Goal: Information Seeking & Learning: Learn about a topic

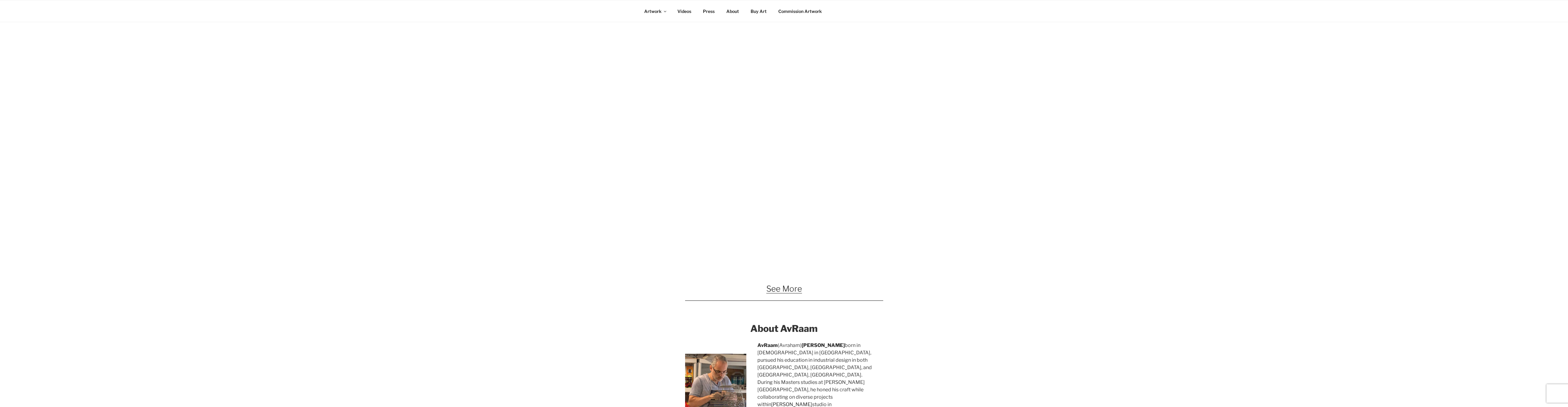
scroll to position [988, 0]
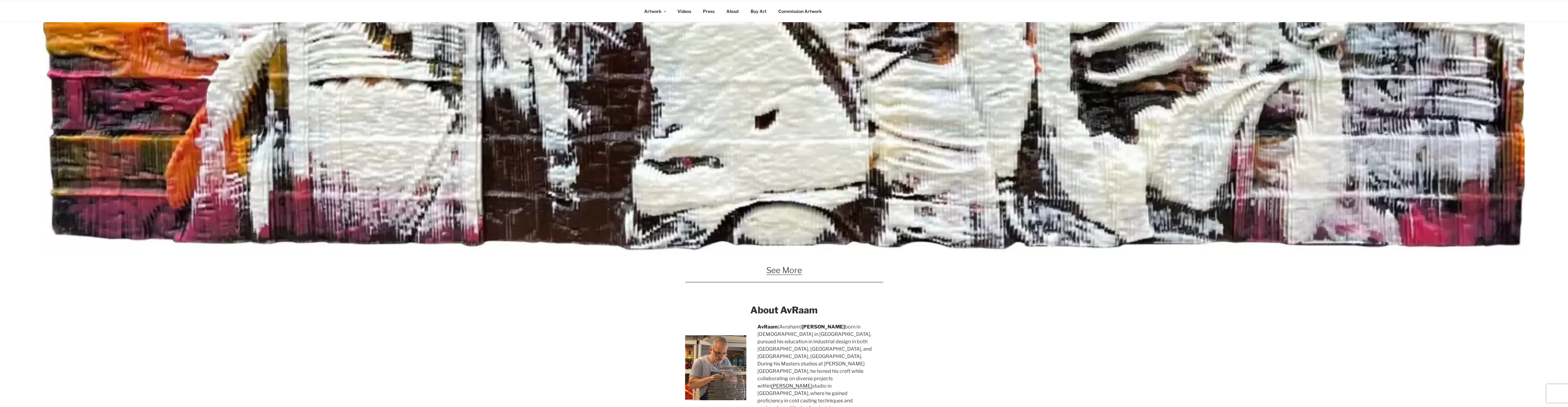
click at [774, 272] on link "See More" at bounding box center [784, 271] width 36 height 10
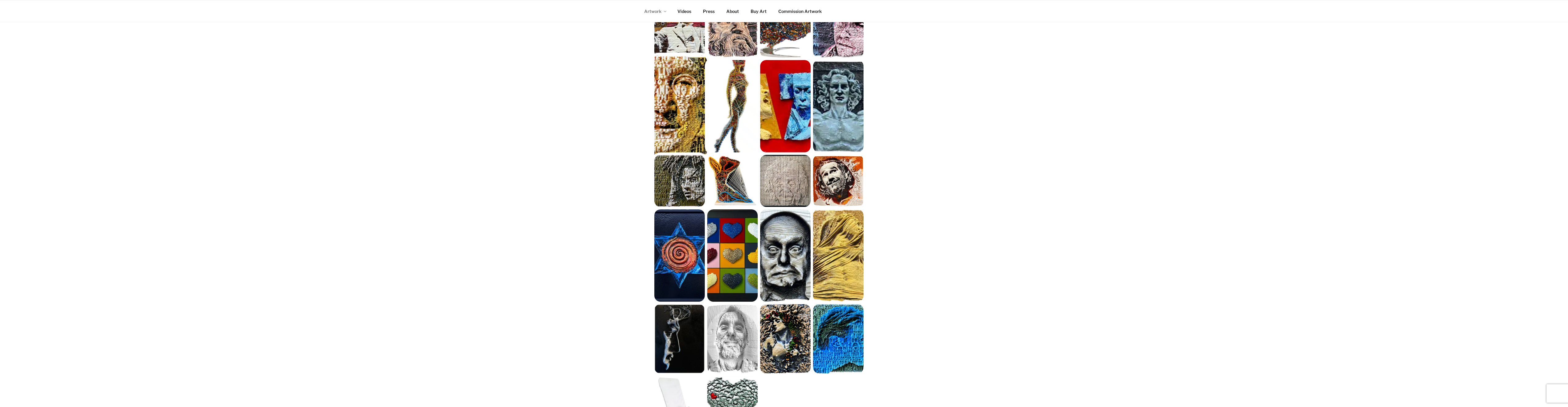
scroll to position [308, 0]
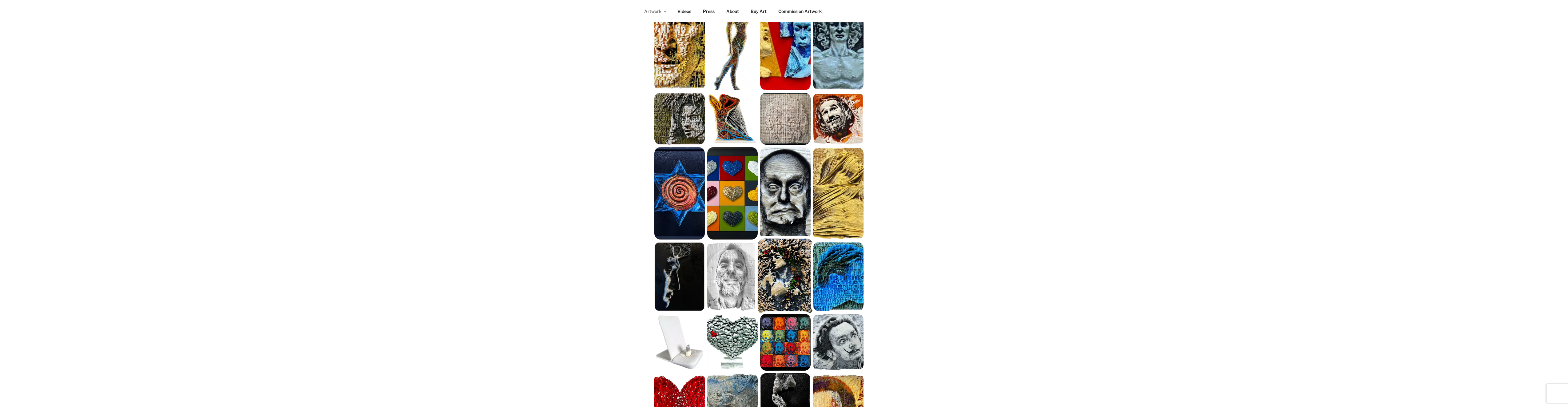
click at [794, 275] on img at bounding box center [785, 277] width 55 height 76
